Goal: Complete application form: Complete application form

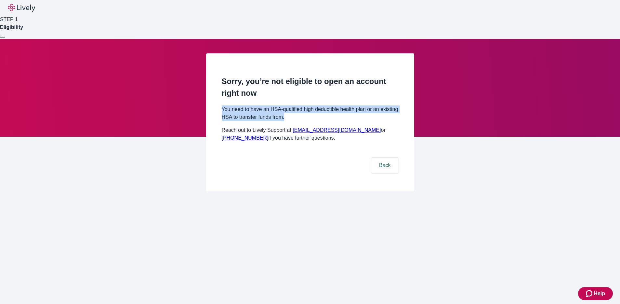
drag, startPoint x: 221, startPoint y: 189, endPoint x: 314, endPoint y: 200, distance: 93.7
click at [314, 191] on div "Sorry, you’re not eligible to open an account right now You need to have an HSA…" at bounding box center [310, 122] width 208 height 138
copy p "You need to have an HSA-qualified high deductible health plan or an existing HS…"
click at [375, 173] on button "Back" at bounding box center [385, 165] width 27 height 16
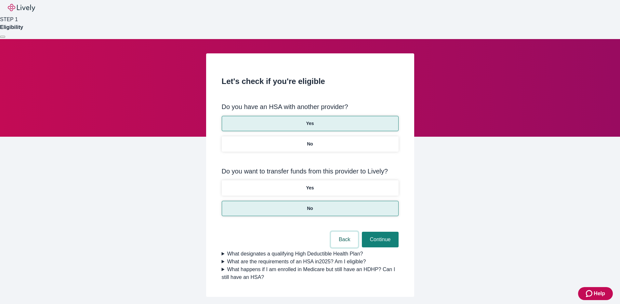
click at [347, 232] on button "Back" at bounding box center [344, 240] width 27 height 16
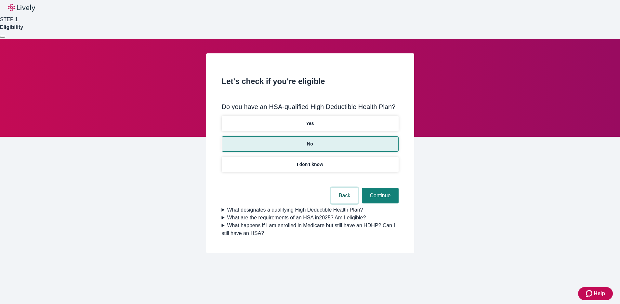
click at [345, 188] on button "Back" at bounding box center [344, 196] width 27 height 16
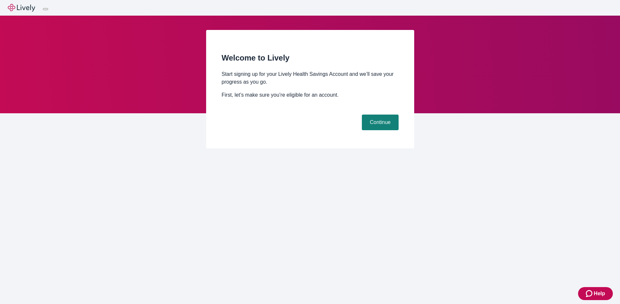
click at [48, 10] on button at bounding box center [45, 9] width 5 height 2
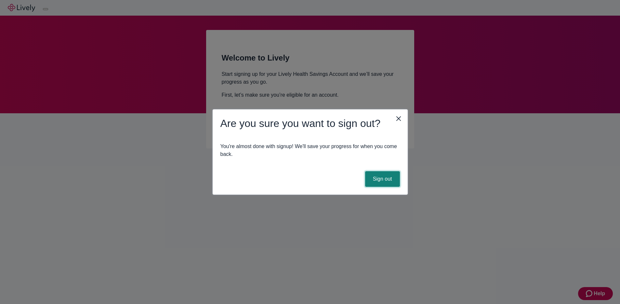
click at [376, 181] on button "Sign out" at bounding box center [382, 179] width 35 height 16
